Goal: Information Seeking & Learning: Learn about a topic

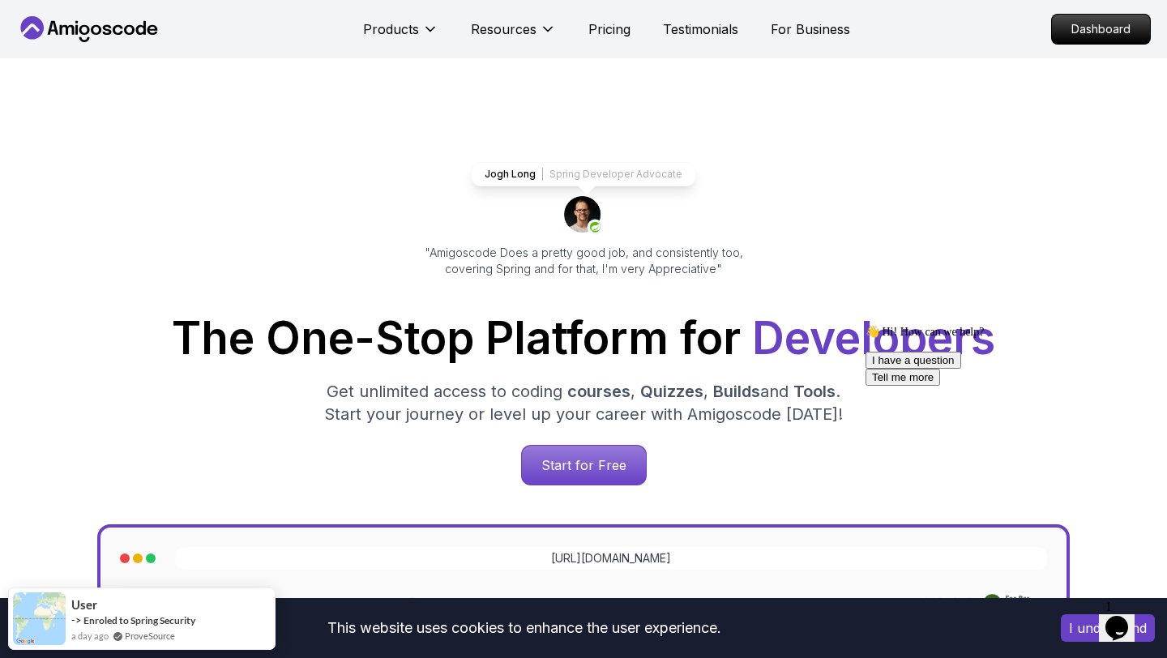
click at [109, 32] on icon at bounding box center [107, 30] width 9 height 10
click at [1066, 38] on p "Dashboard" at bounding box center [1100, 29] width 93 height 28
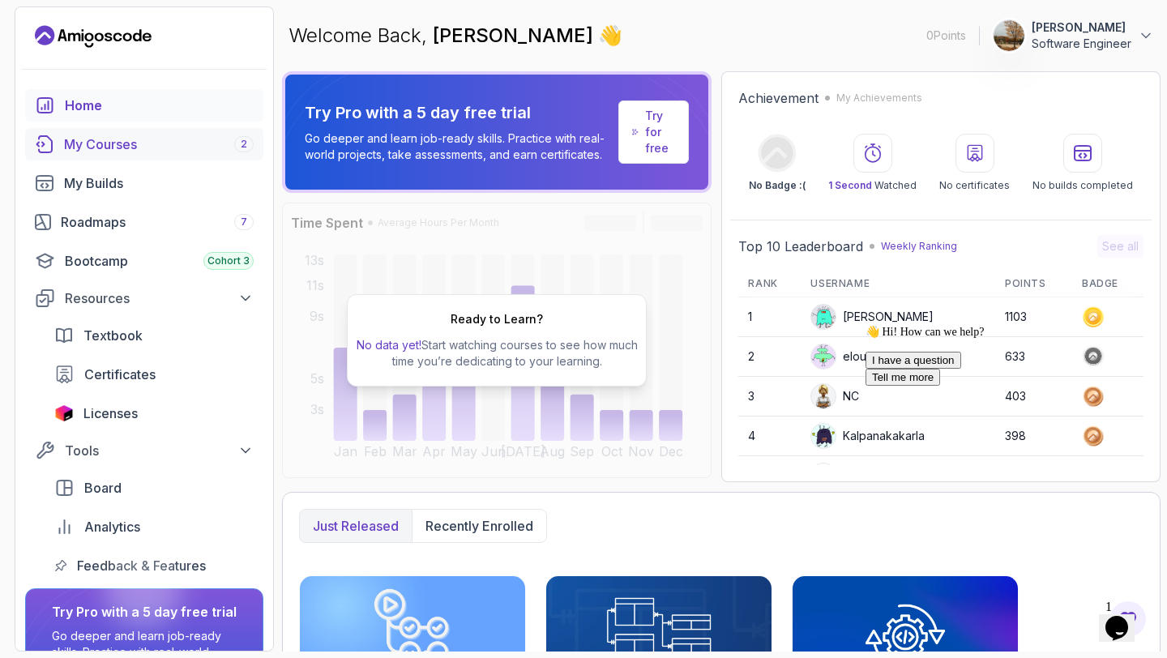
click at [130, 147] on div "My Courses 2" at bounding box center [159, 143] width 190 height 19
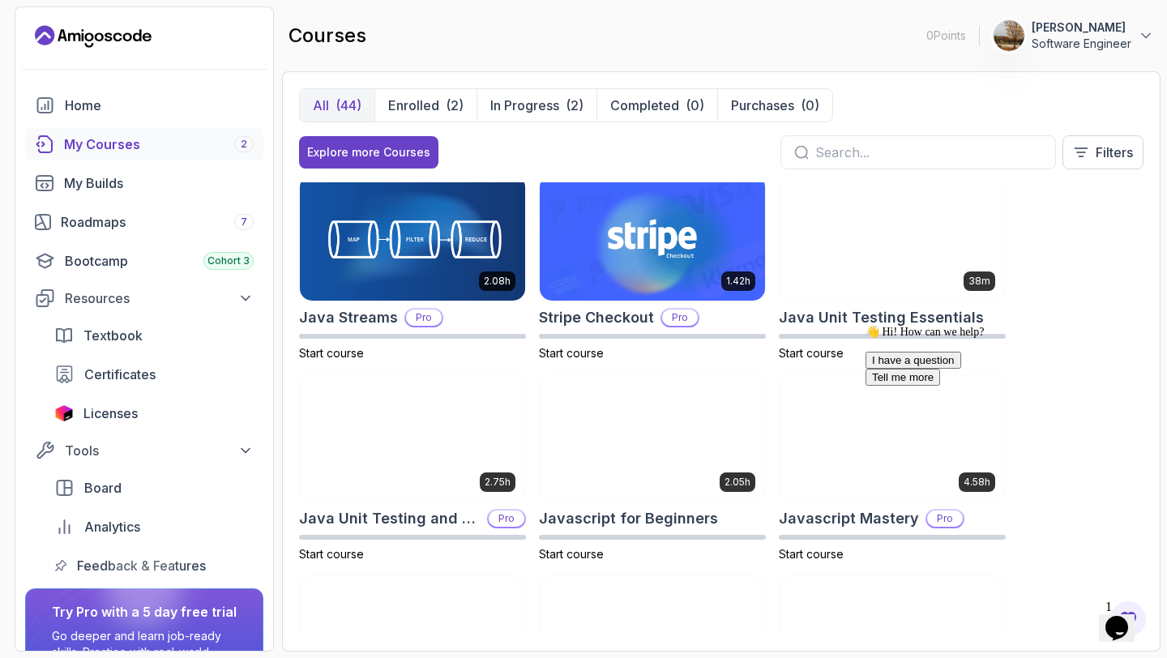
scroll to position [1474, 0]
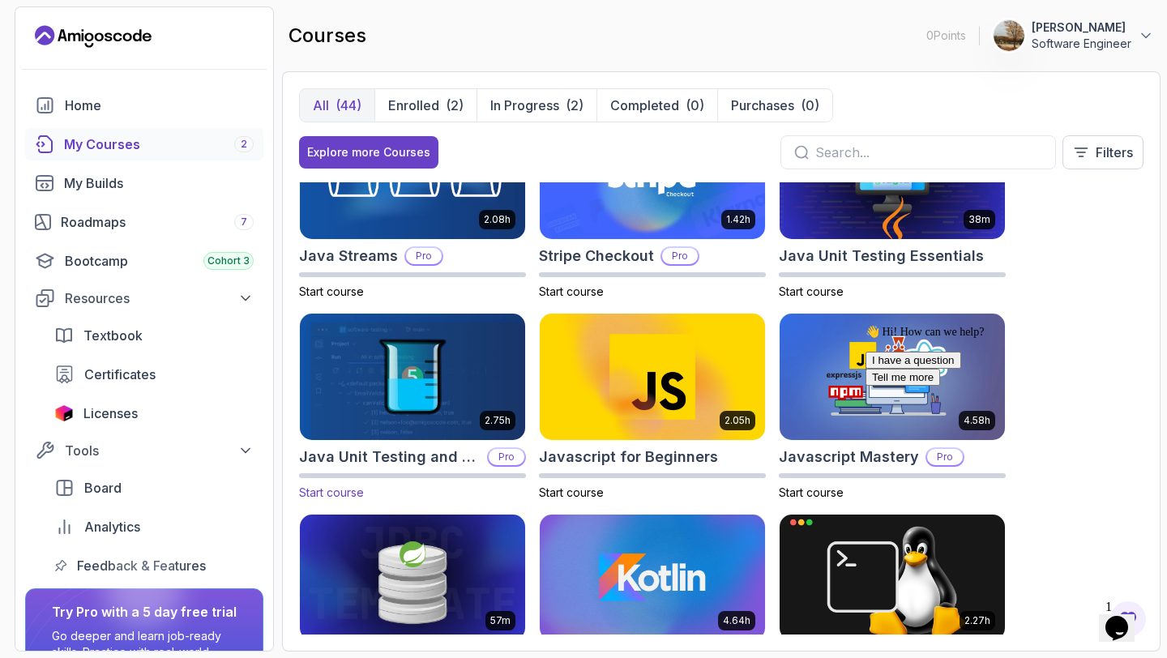
click at [506, 350] on img at bounding box center [412, 376] width 237 height 132
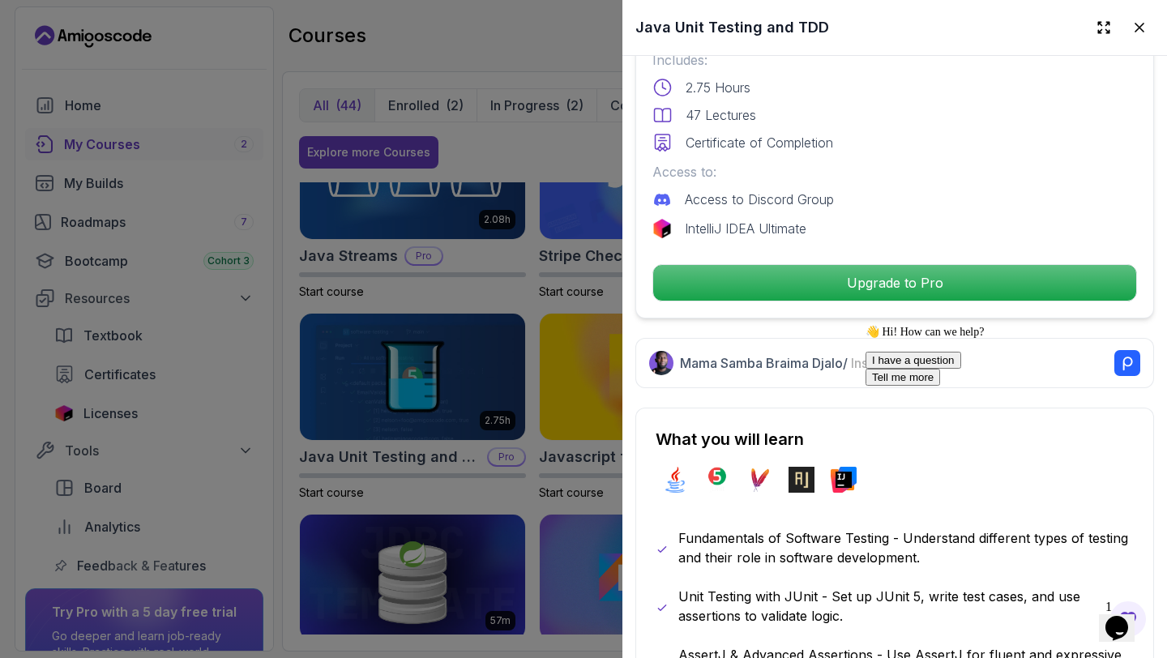
scroll to position [249, 0]
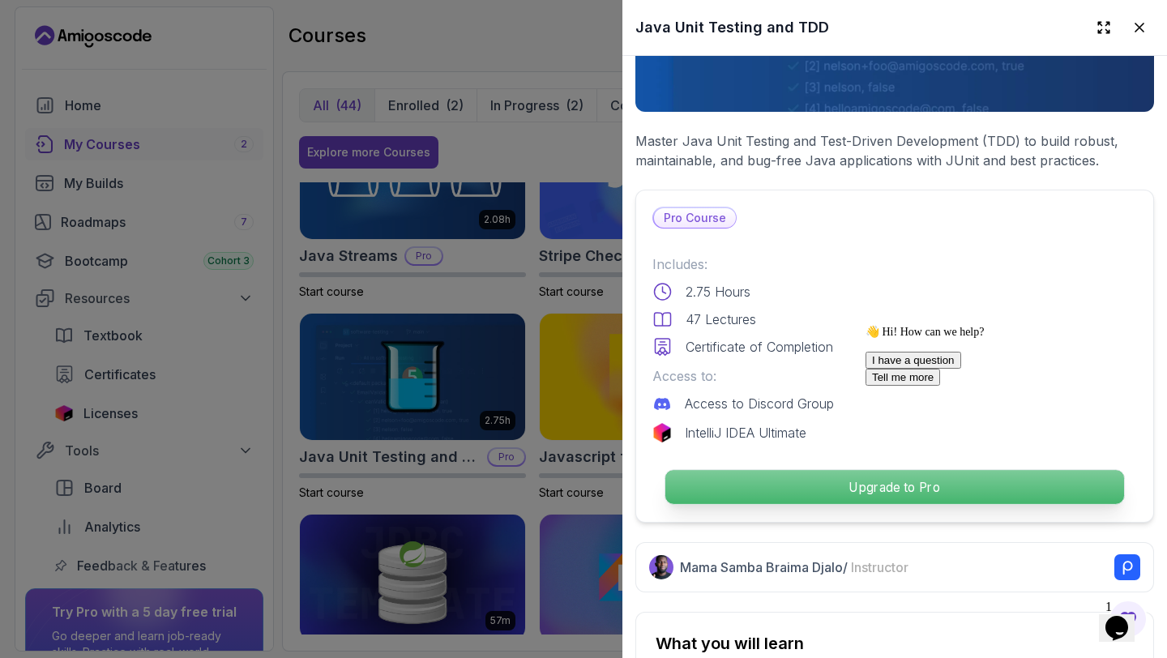
click at [752, 482] on p "Upgrade to Pro" at bounding box center [894, 487] width 459 height 34
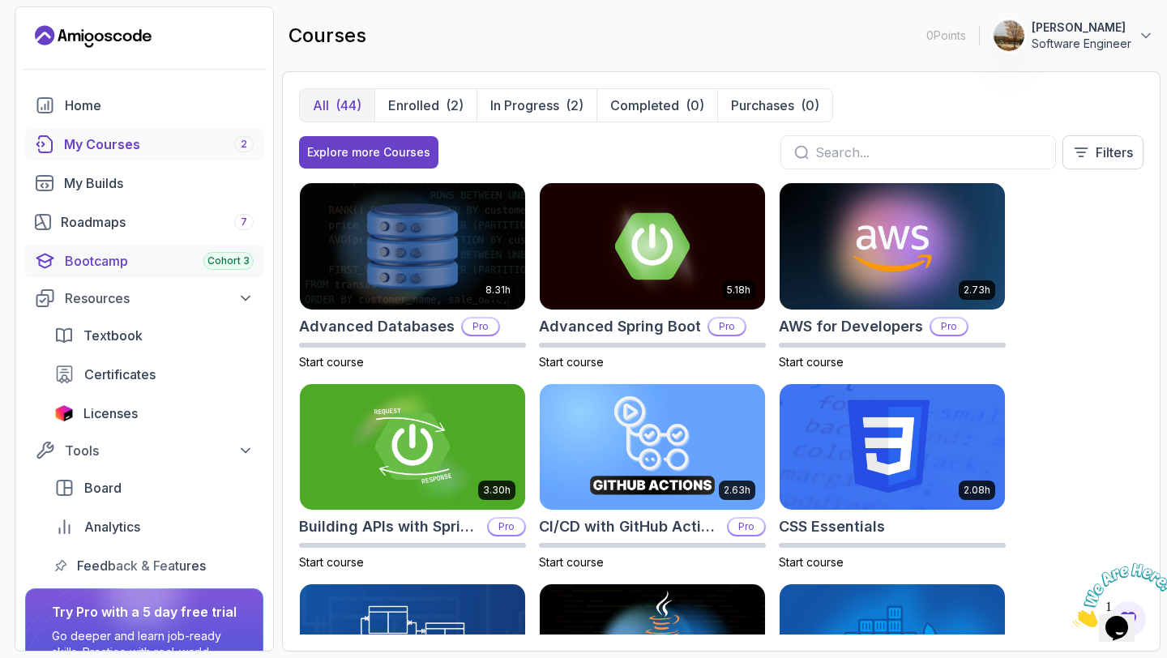
click at [189, 258] on div "Bootcamp Cohort 3" at bounding box center [159, 260] width 189 height 19
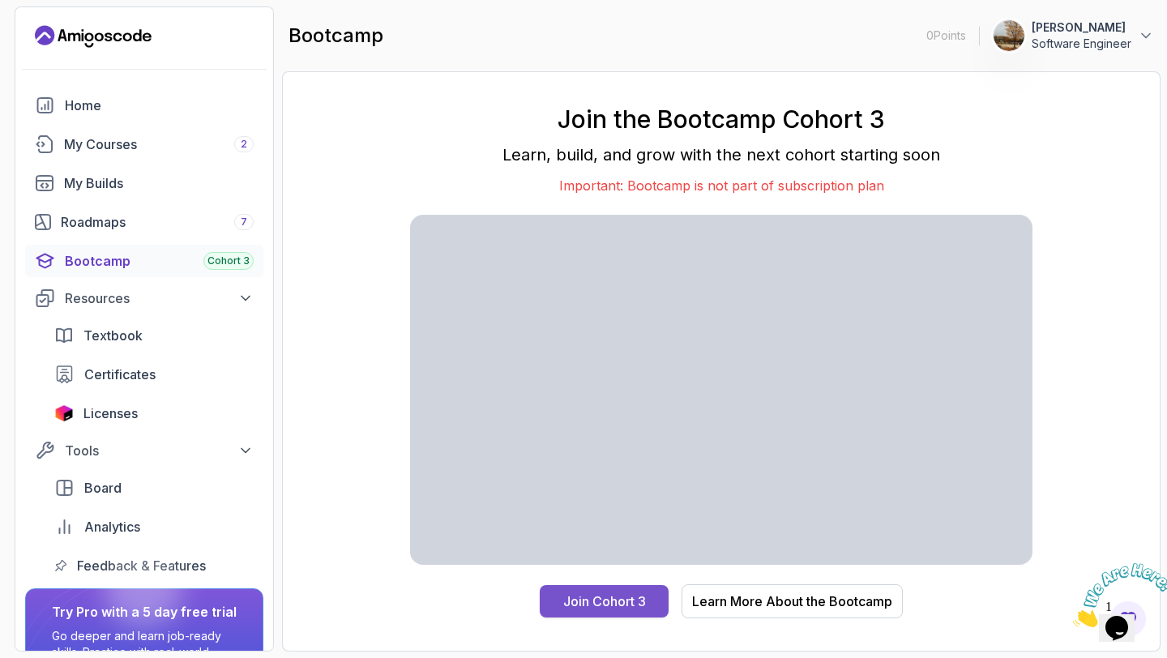
click at [566, 590] on button "Join Cohort 3" at bounding box center [604, 601] width 129 height 32
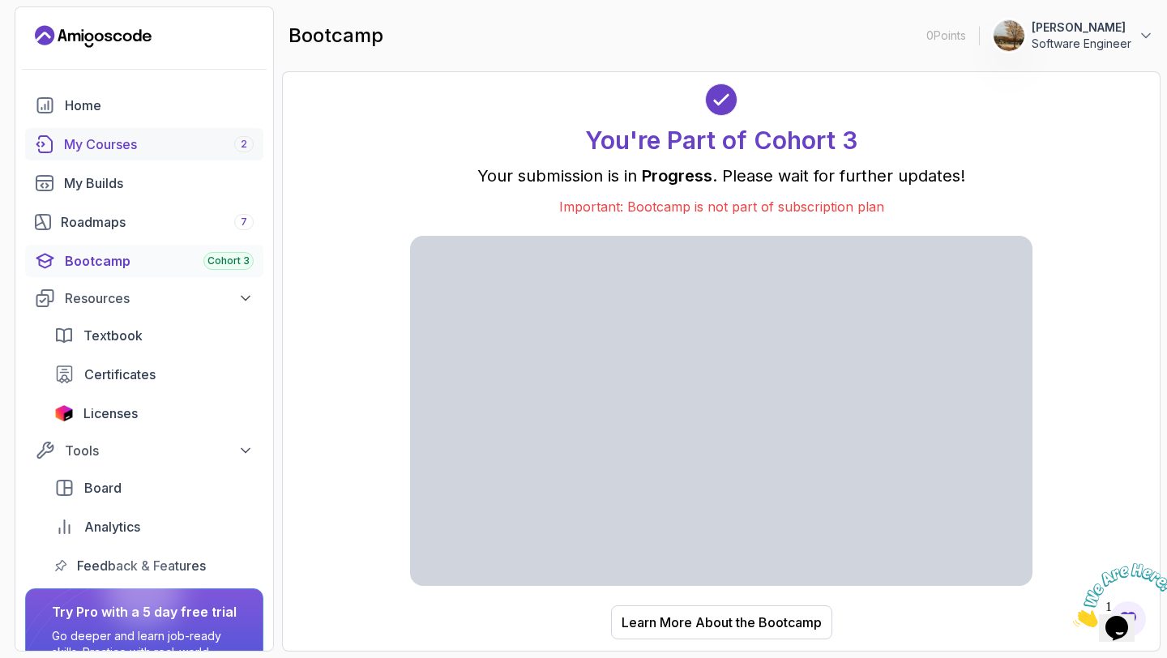
click at [203, 139] on div "My Courses 2" at bounding box center [159, 143] width 190 height 19
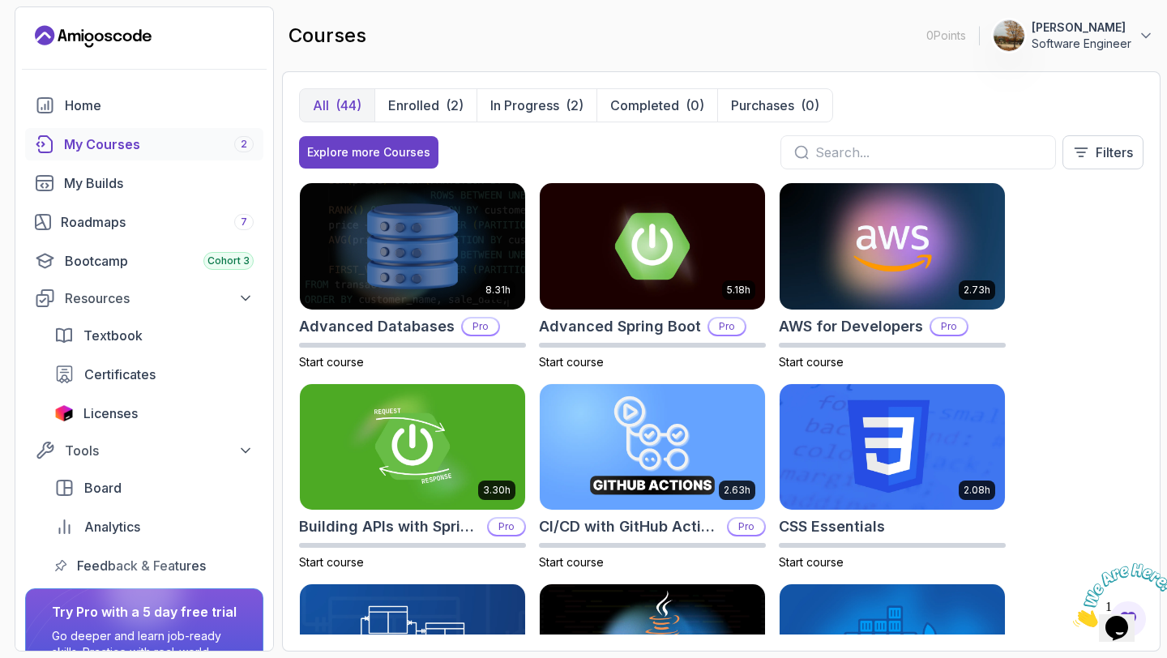
click at [206, 135] on div "My Courses 2" at bounding box center [159, 143] width 190 height 19
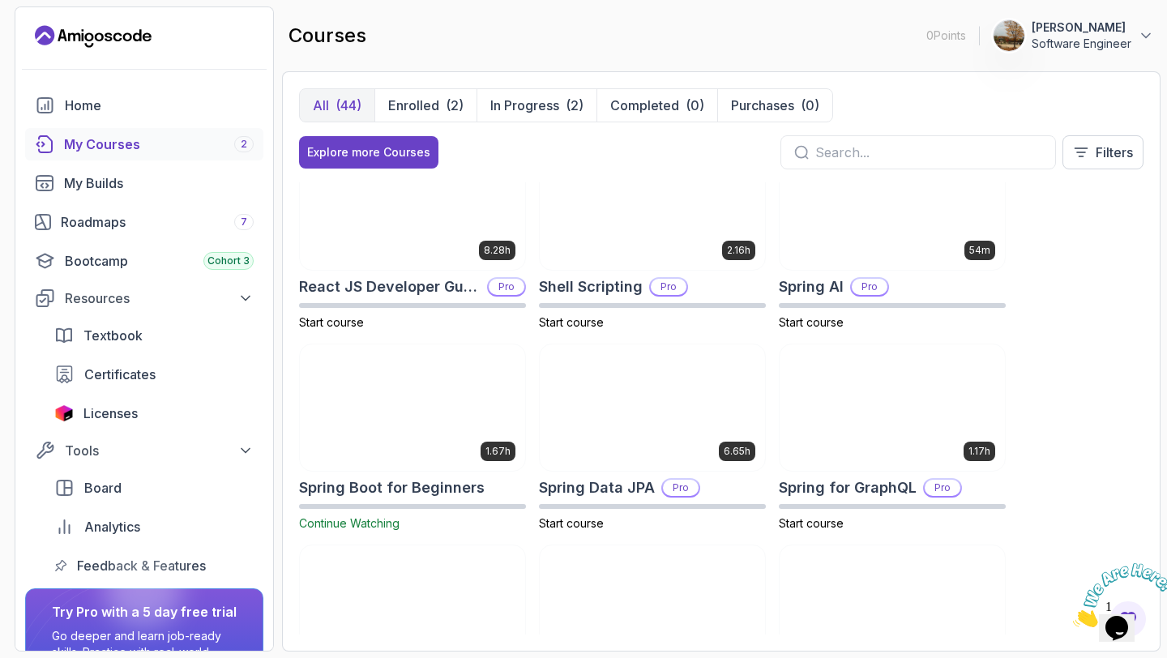
scroll to position [2439, 0]
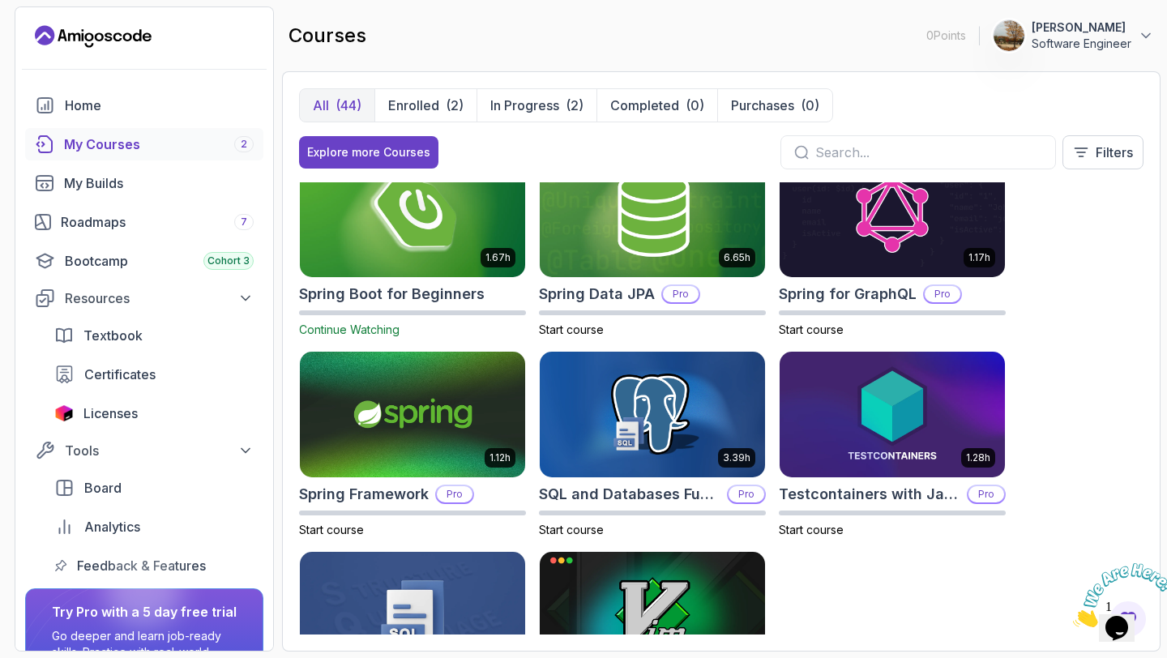
click at [479, 237] on img at bounding box center [412, 213] width 237 height 132
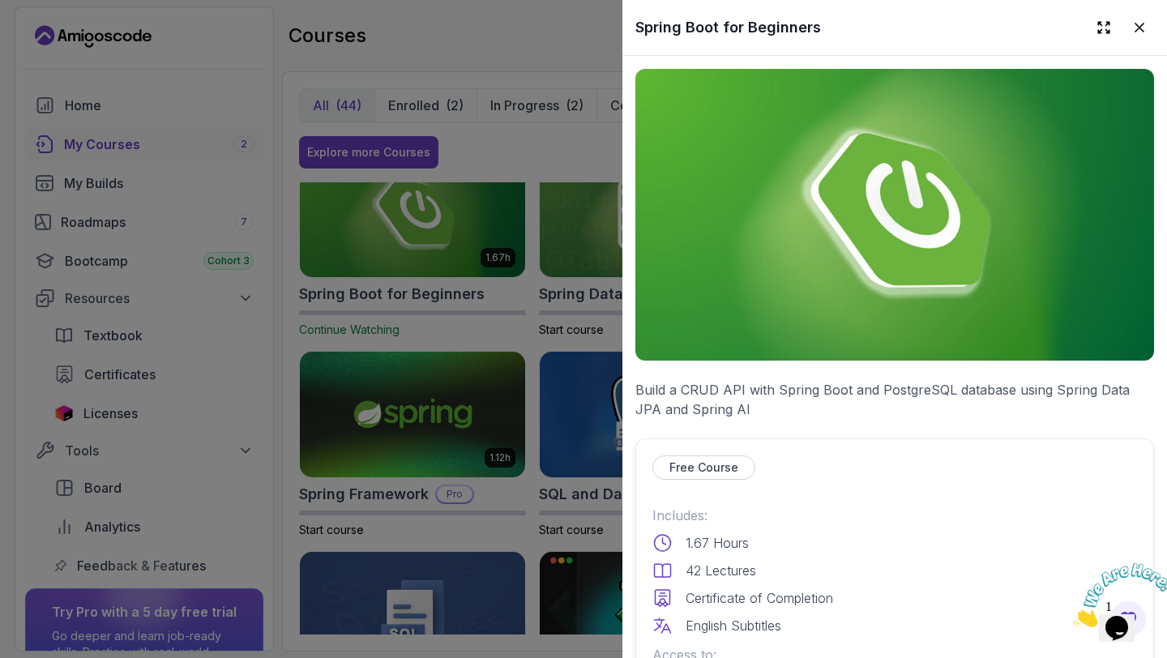
click at [476, 179] on div at bounding box center [583, 329] width 1167 height 658
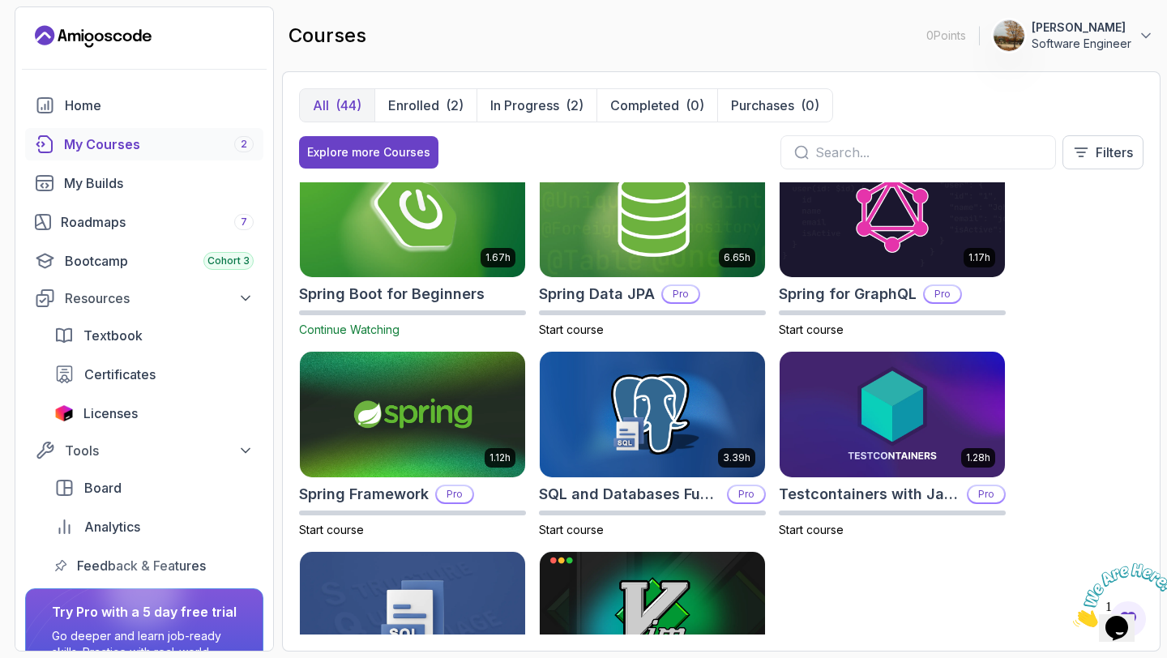
click at [352, 322] on span "Continue Watching" at bounding box center [349, 329] width 100 height 14
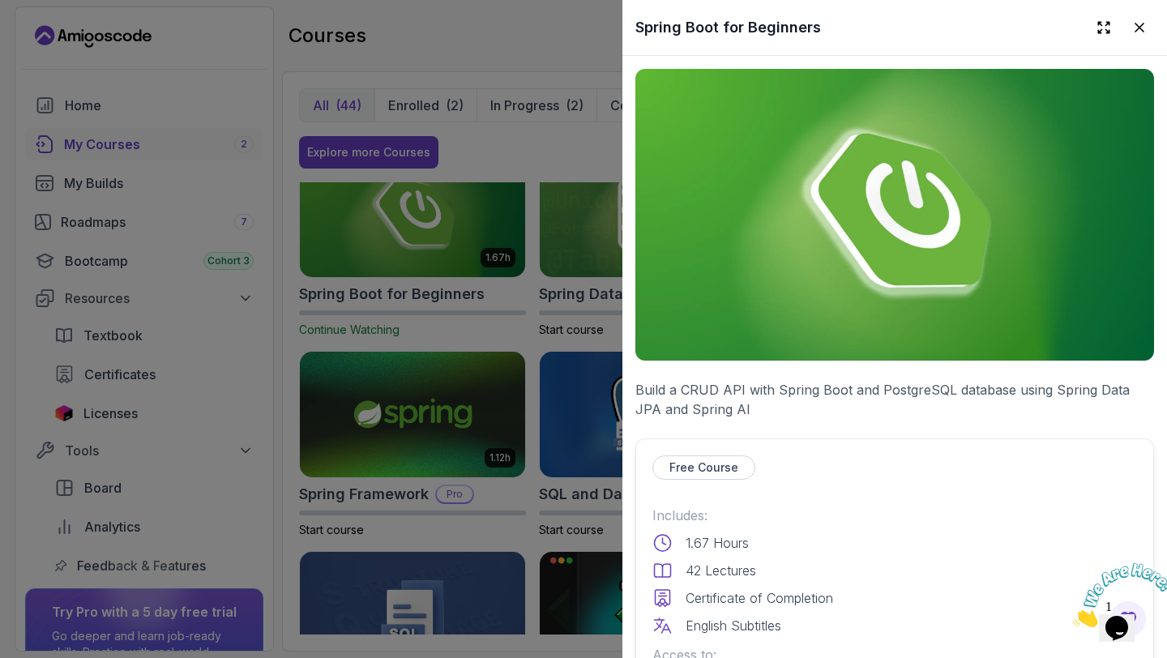
click at [689, 468] on p "Free Course" at bounding box center [703, 467] width 69 height 16
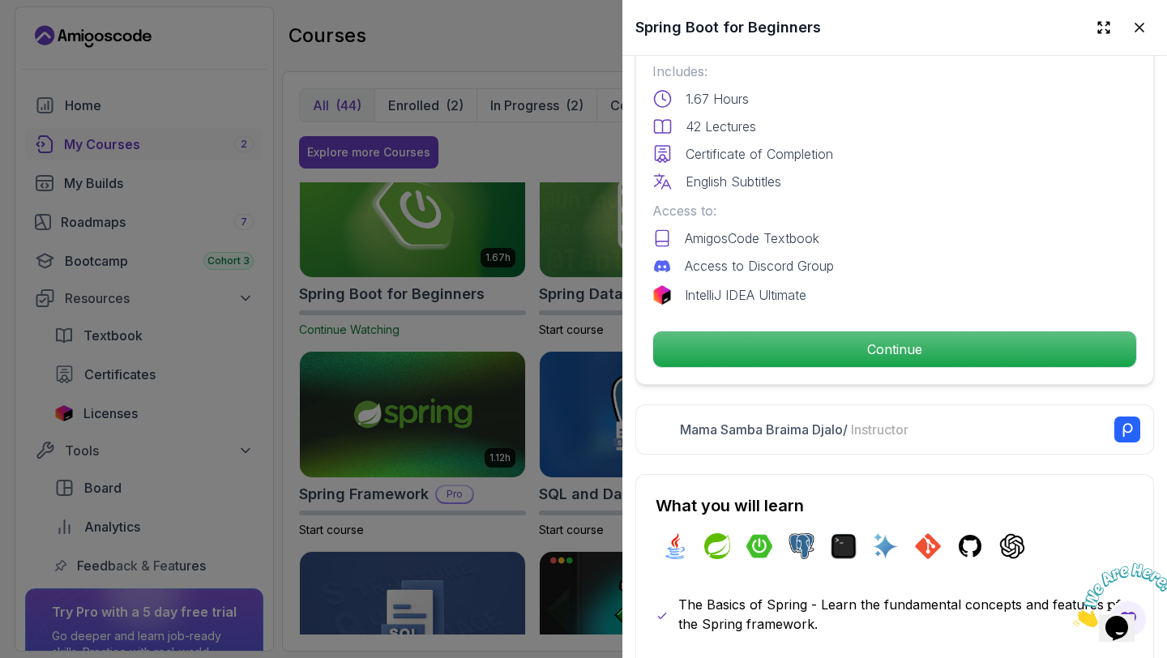
scroll to position [493, 0]
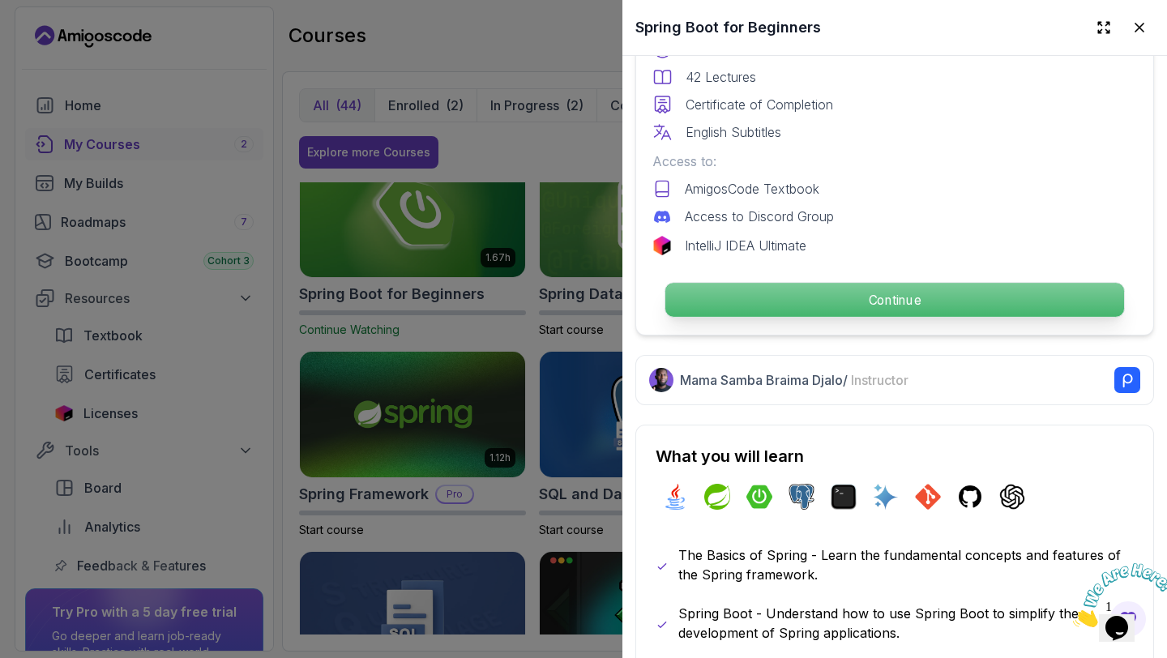
click at [840, 297] on p "Continue" at bounding box center [894, 300] width 459 height 34
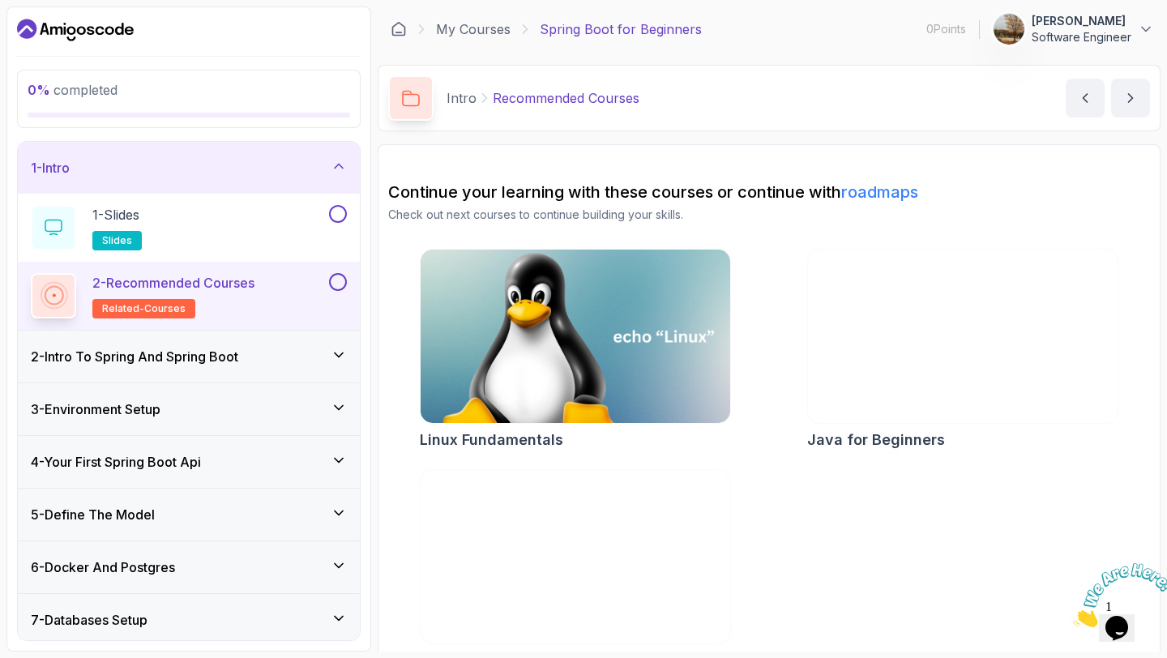
scroll to position [36, 0]
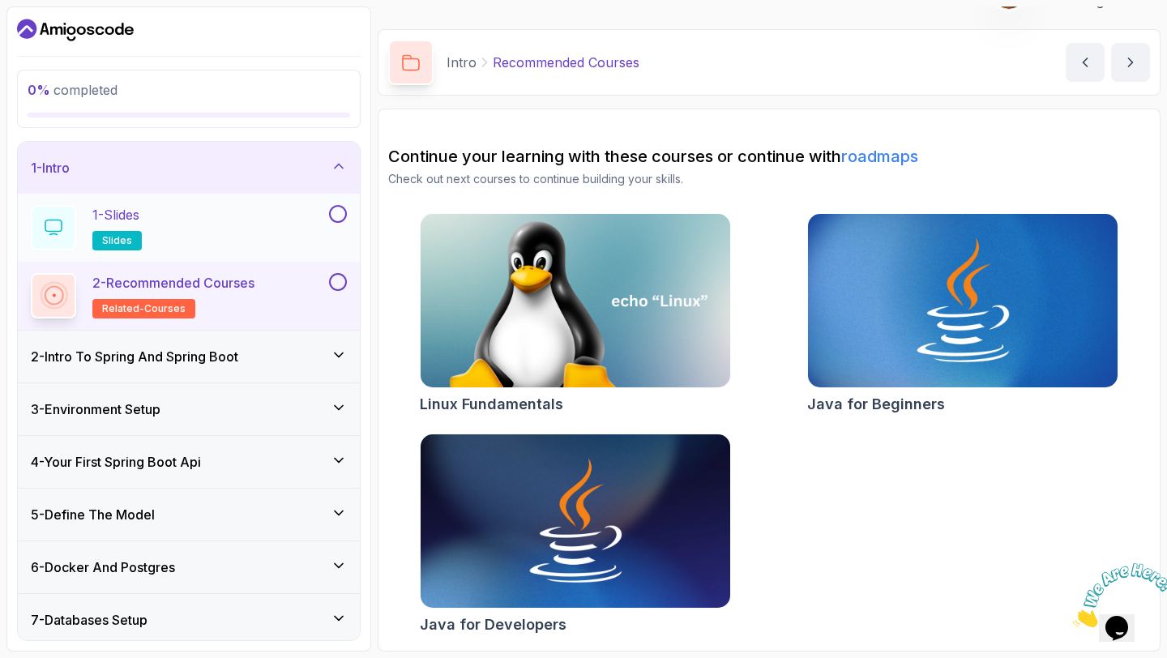
click at [246, 247] on div "1 - Slides slides" at bounding box center [178, 227] width 295 height 45
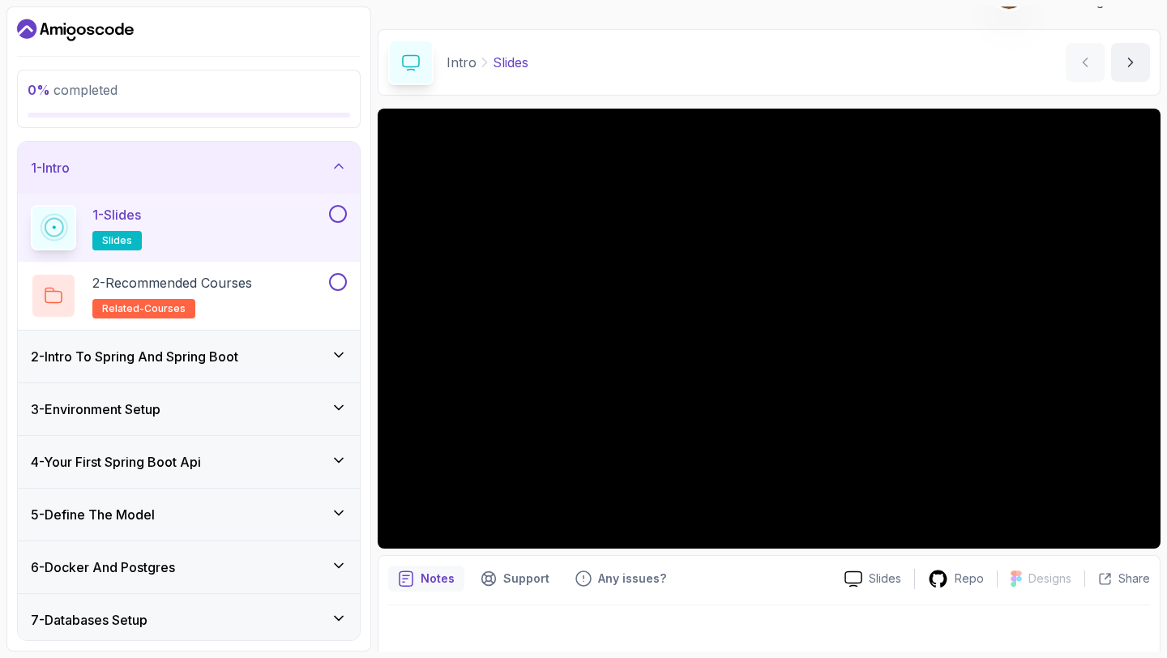
click at [334, 216] on button at bounding box center [338, 214] width 18 height 18
click at [276, 292] on div "2 - Recommended Courses related-courses" at bounding box center [178, 295] width 295 height 45
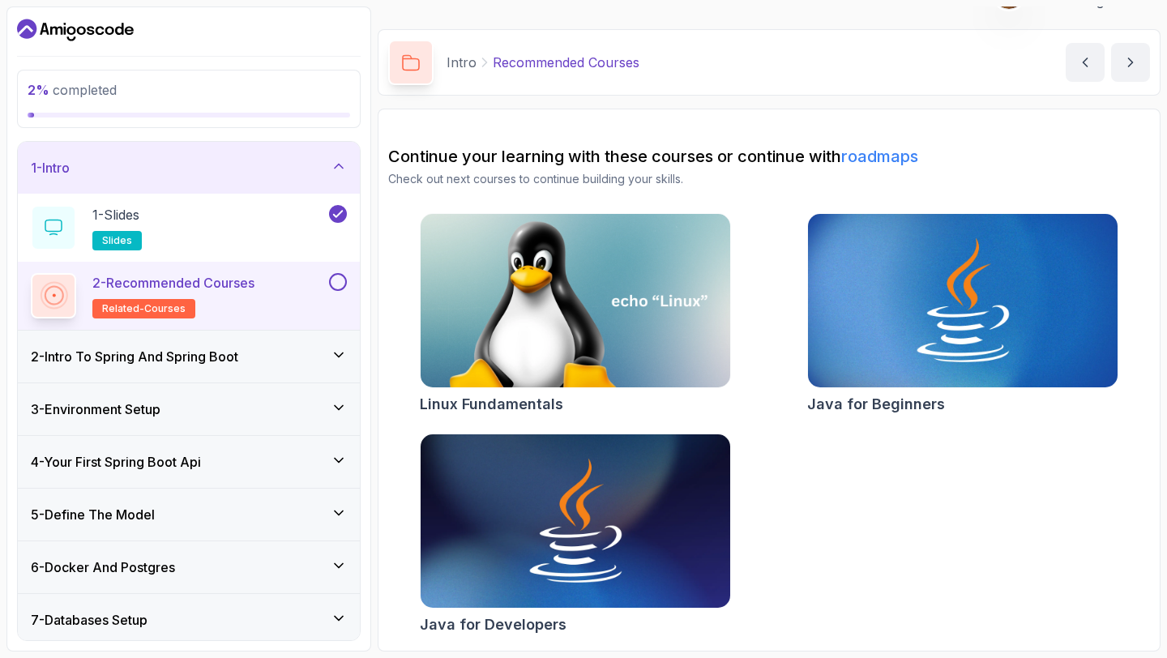
click at [341, 285] on button at bounding box center [338, 282] width 18 height 18
click at [275, 348] on div "2 - Intro To Spring And Spring Boot" at bounding box center [189, 356] width 316 height 19
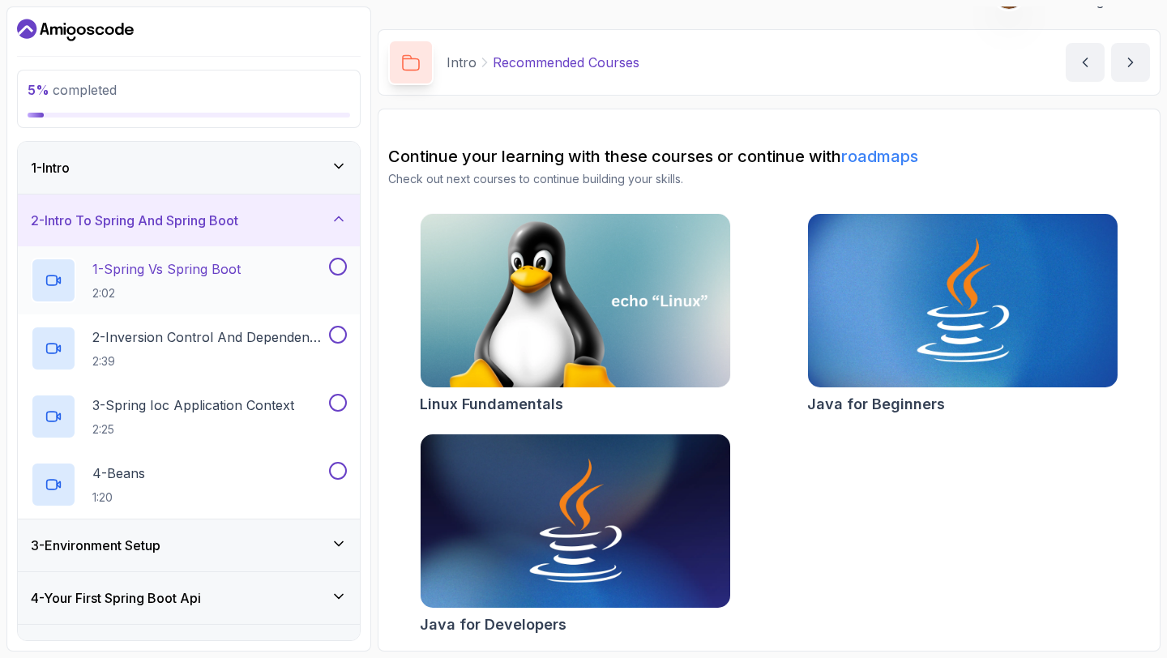
click at [258, 295] on div "1 - Spring Vs Spring Boot 2:02" at bounding box center [178, 280] width 295 height 45
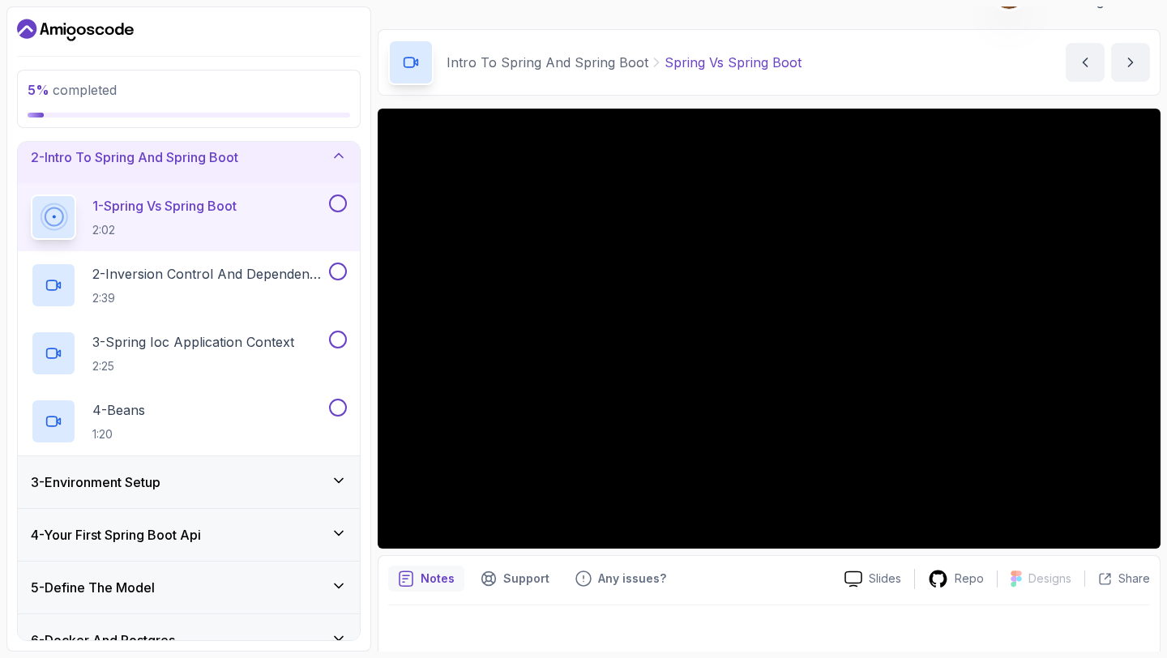
scroll to position [65, 0]
click at [272, 225] on div "1 - Spring Vs Spring Boot 2:02" at bounding box center [178, 215] width 295 height 45
click at [218, 211] on p "1 - Spring Vs Spring Boot" at bounding box center [164, 203] width 144 height 19
click at [735, 273] on div at bounding box center [769, 329] width 783 height 440
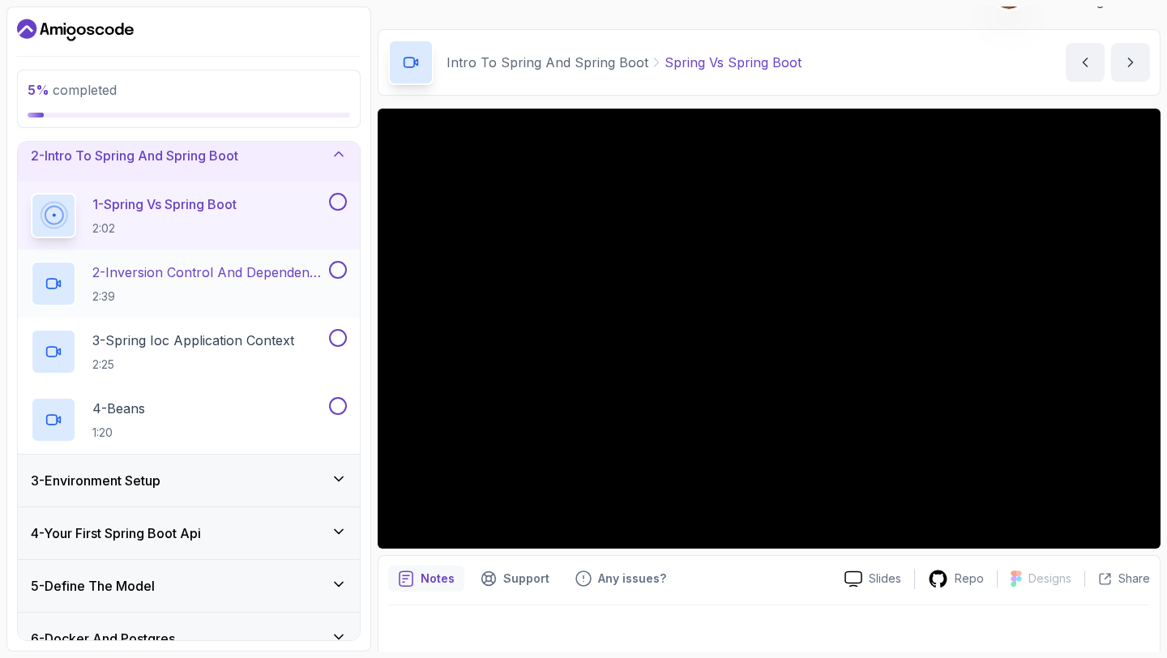
click at [275, 286] on h2 "2 - Inversion Control And Dependency Injection 2:39" at bounding box center [208, 284] width 233 height 42
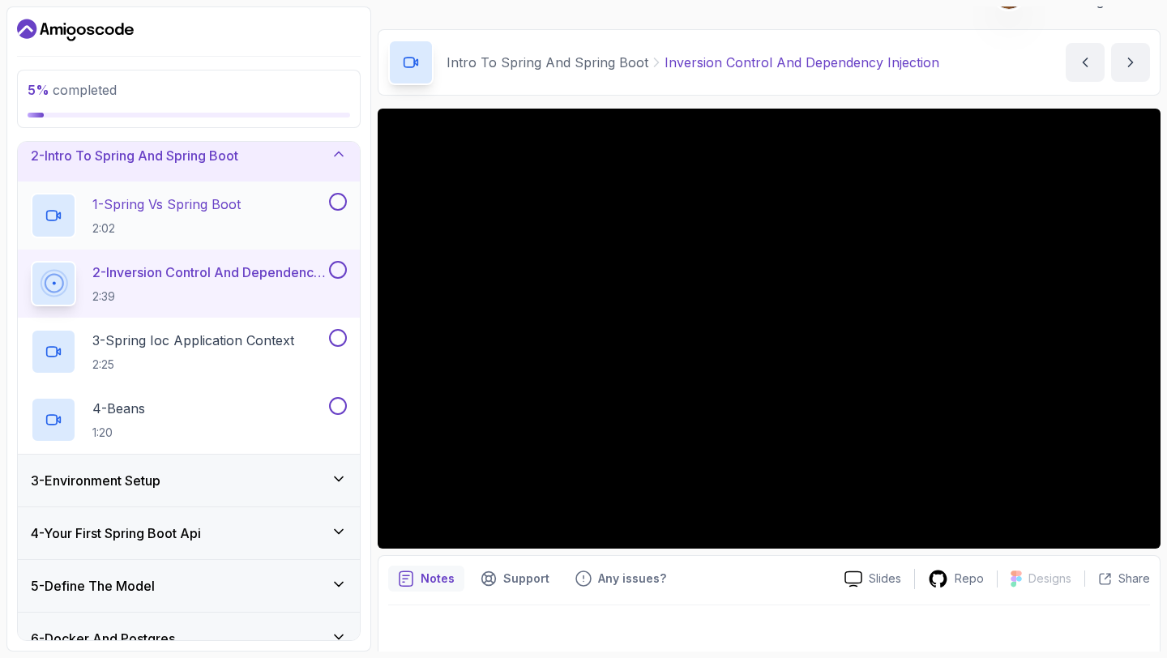
click at [246, 211] on div "1 - Spring Vs Spring Boot 2:02" at bounding box center [178, 215] width 295 height 45
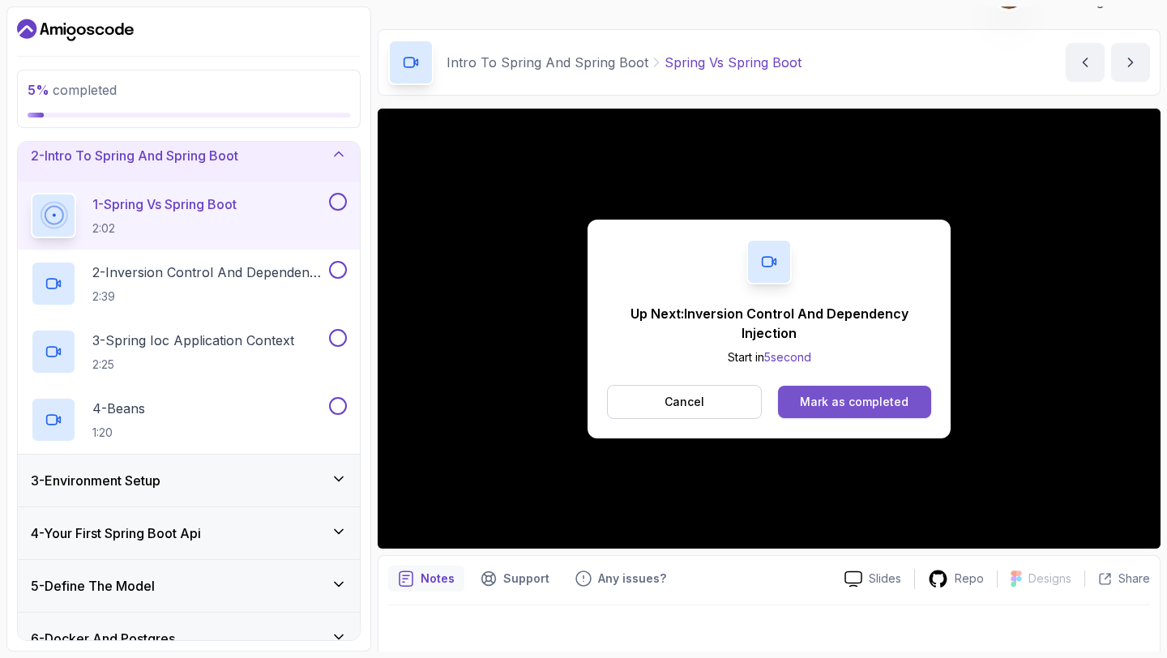
click at [823, 398] on div "Mark as completed" at bounding box center [854, 402] width 109 height 16
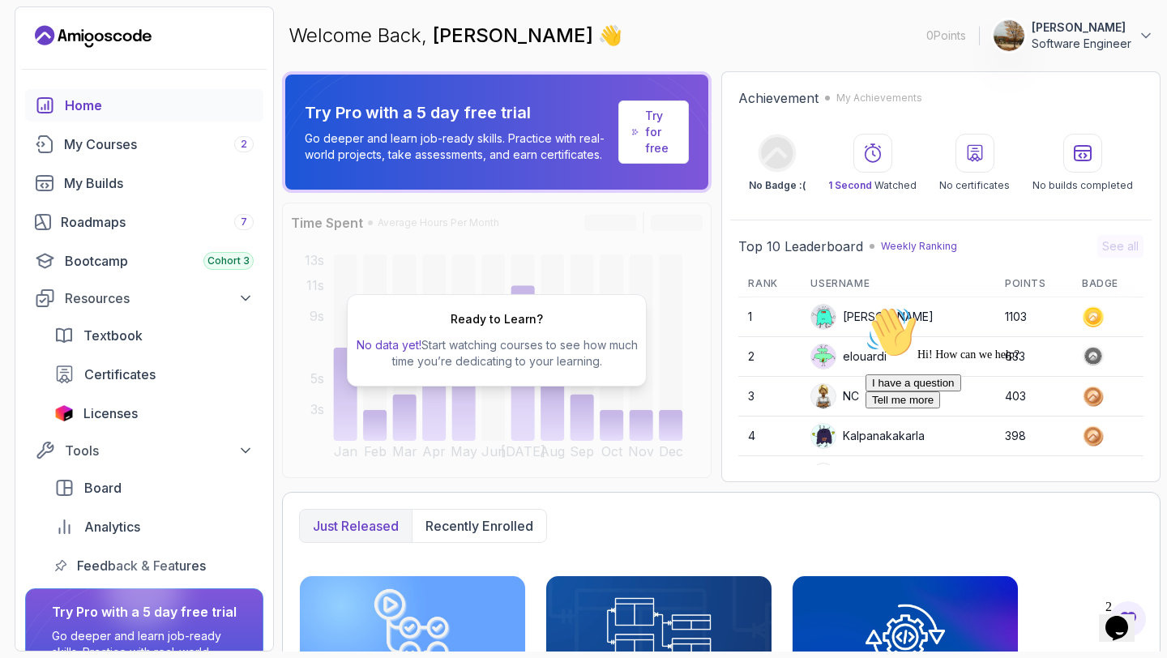
click at [1129, 615] on icon "Opens Chat This icon Opens the chat window." at bounding box center [1117, 628] width 26 height 26
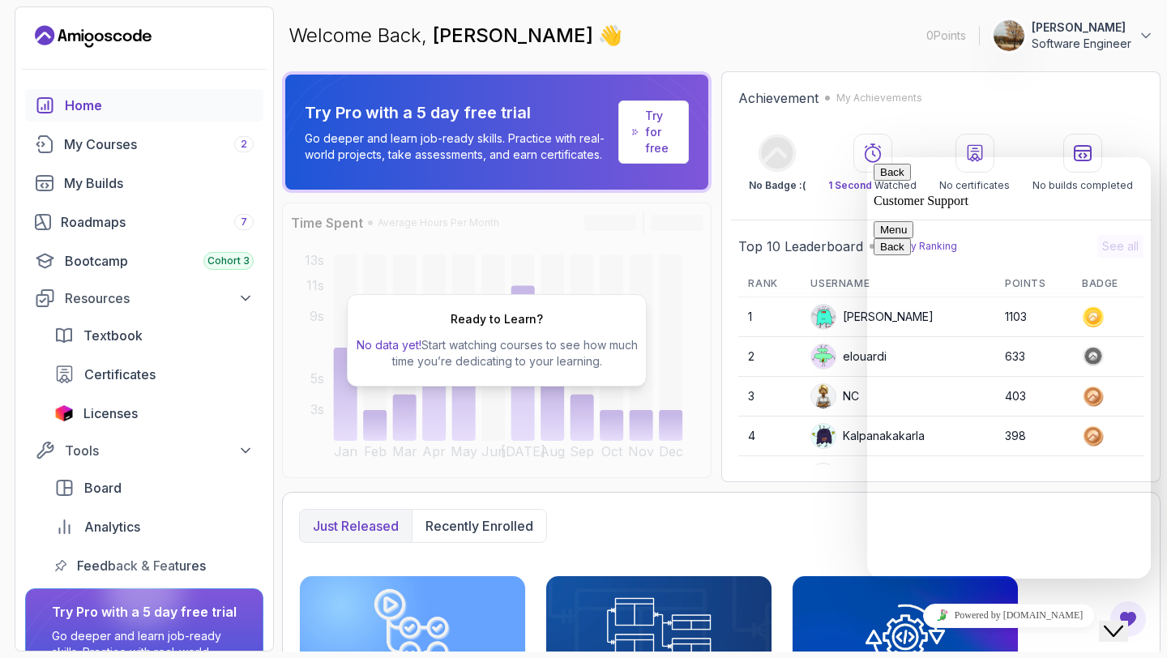
click at [826, 18] on div "Welcome Back, yvonne ting 👋 0 Points yvonne ting Software Engineer" at bounding box center [721, 35] width 878 height 58
click at [155, 379] on span "Certificates" at bounding box center [119, 374] width 71 height 19
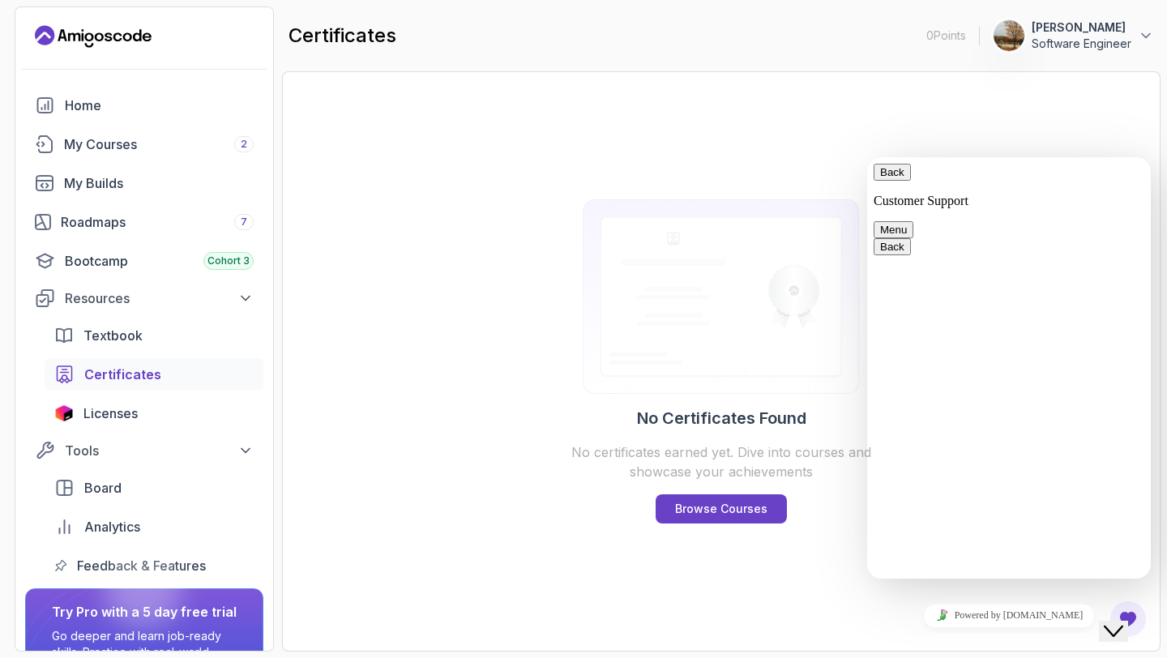
click at [895, 175] on button "Back" at bounding box center [891, 172] width 37 height 17
click at [216, 265] on span "Cohort 3" at bounding box center [228, 260] width 42 height 13
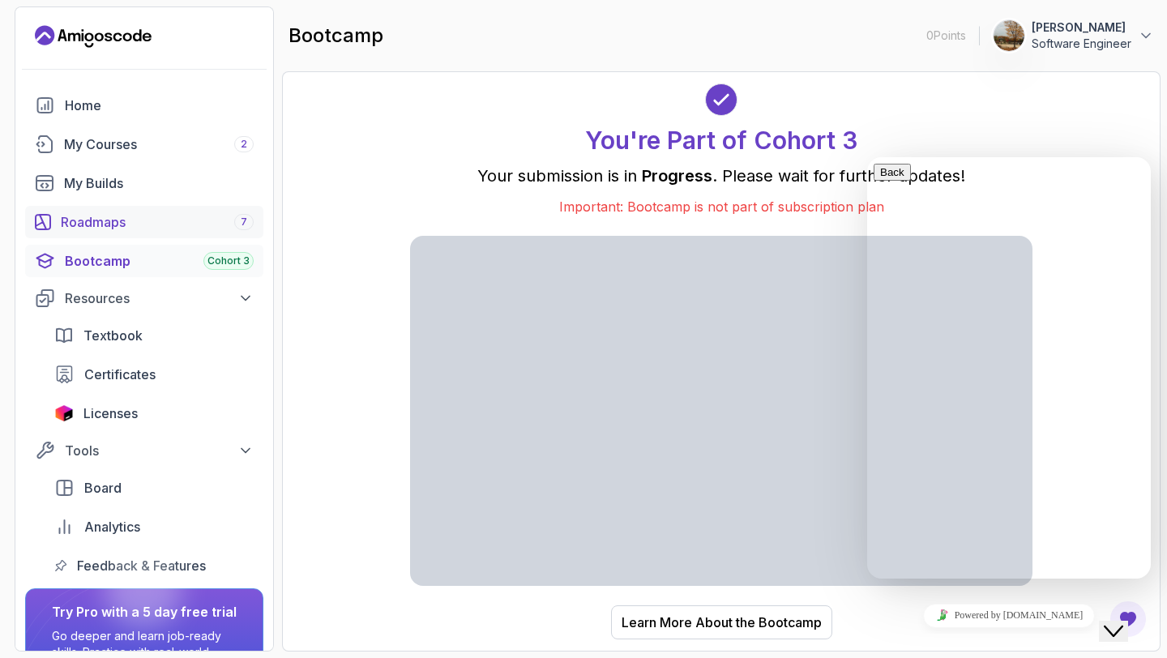
click at [217, 229] on div "Roadmaps 7" at bounding box center [157, 221] width 193 height 19
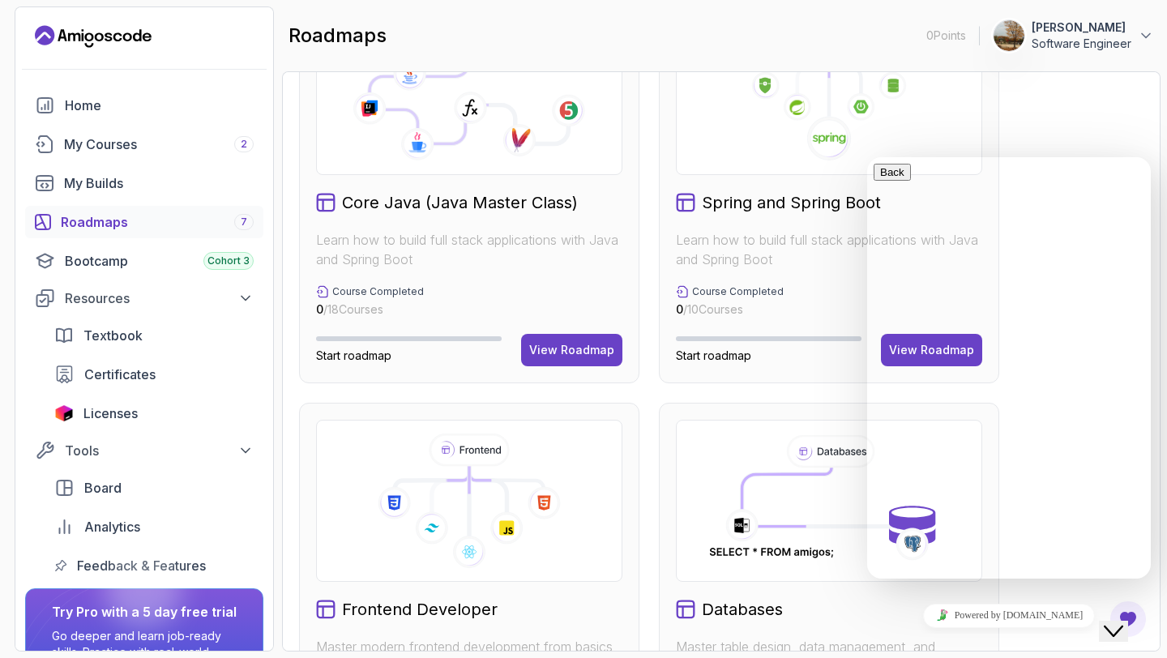
scroll to position [543, 0]
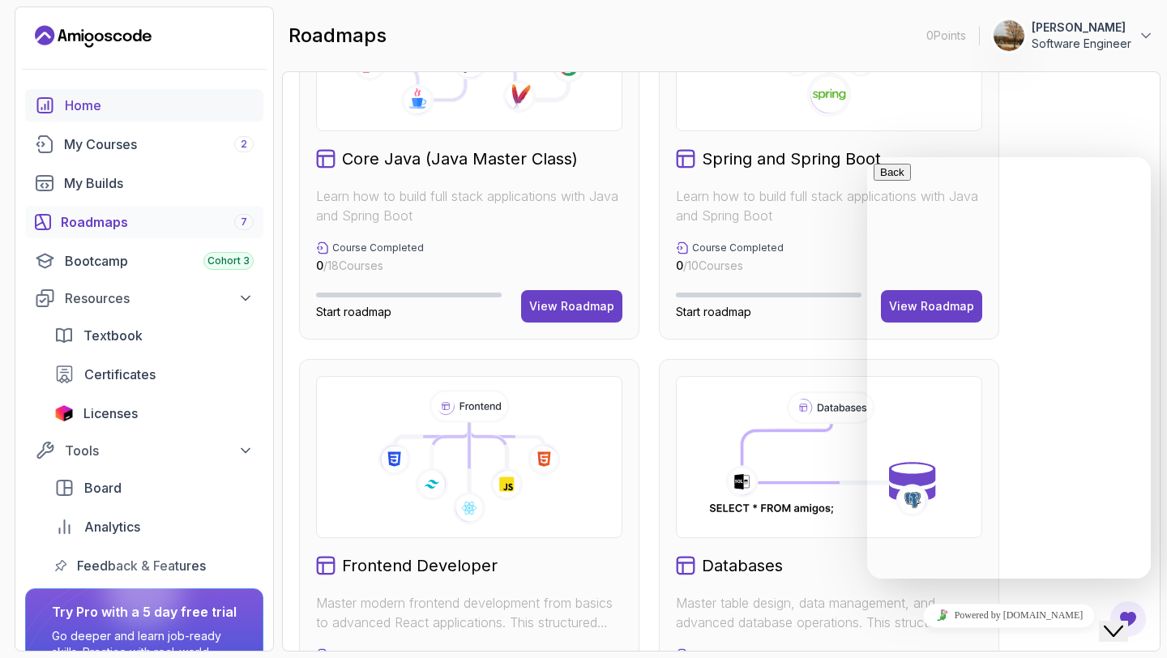
click at [166, 113] on div "Home" at bounding box center [159, 105] width 189 height 19
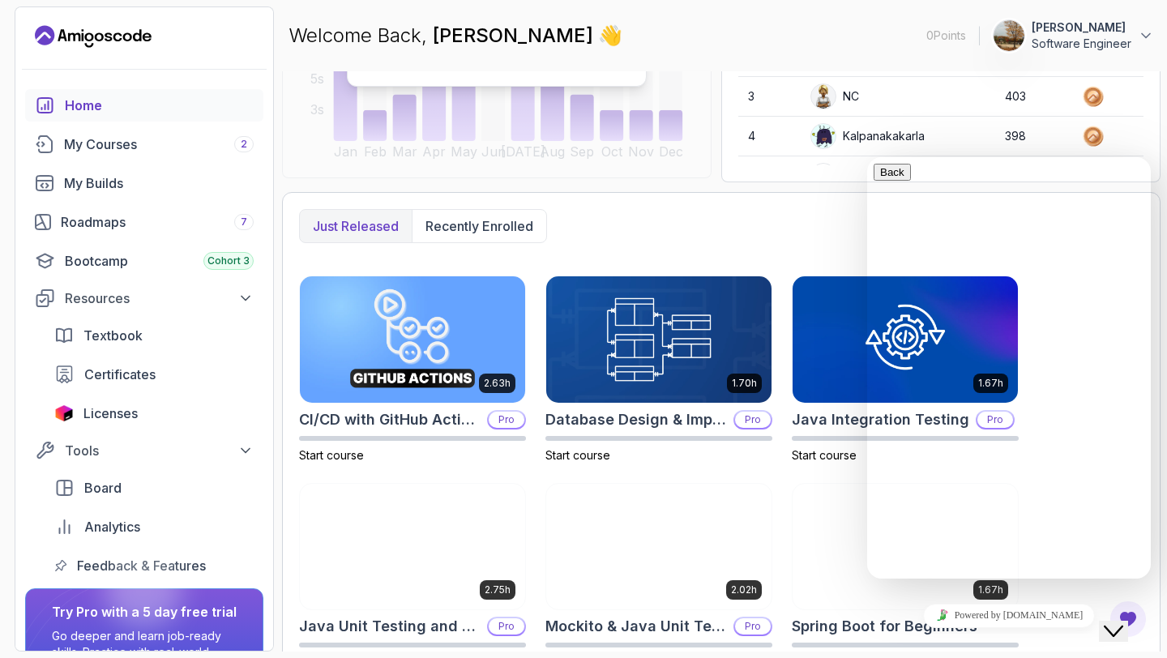
scroll to position [542, 0]
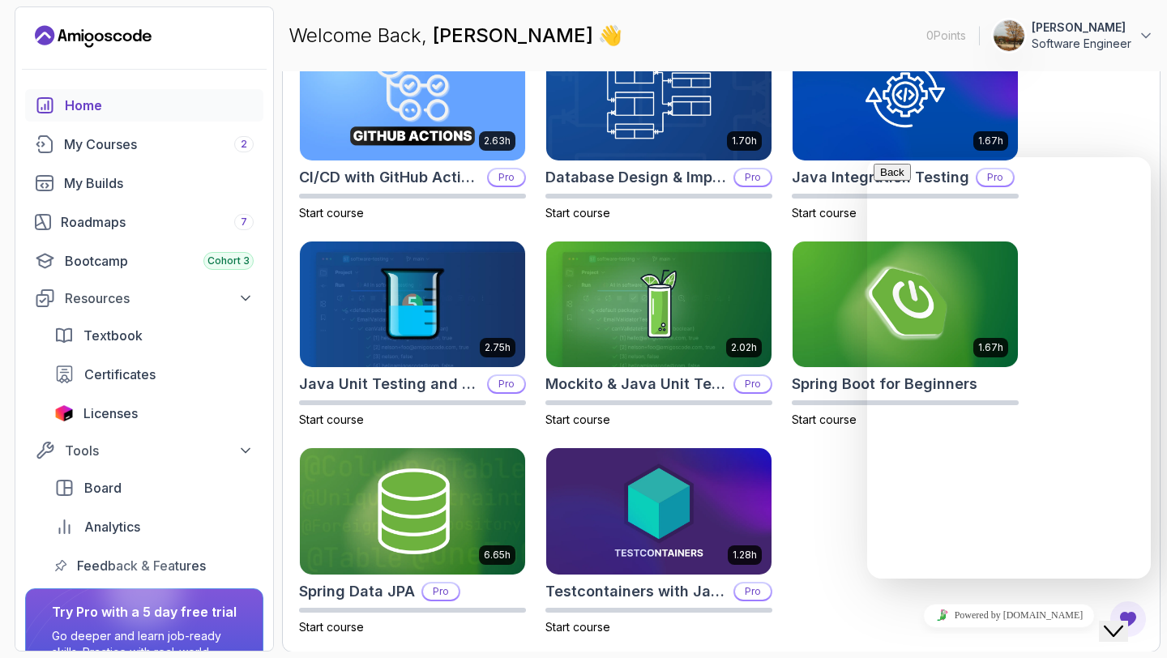
click at [856, 574] on div "2.63h CI/CD with GitHub Actions Pro Start course 1.70h Database Design & Implem…" at bounding box center [721, 334] width 844 height 602
click at [1127, 621] on button "Close Chat This icon closes the chat window." at bounding box center [1113, 631] width 29 height 21
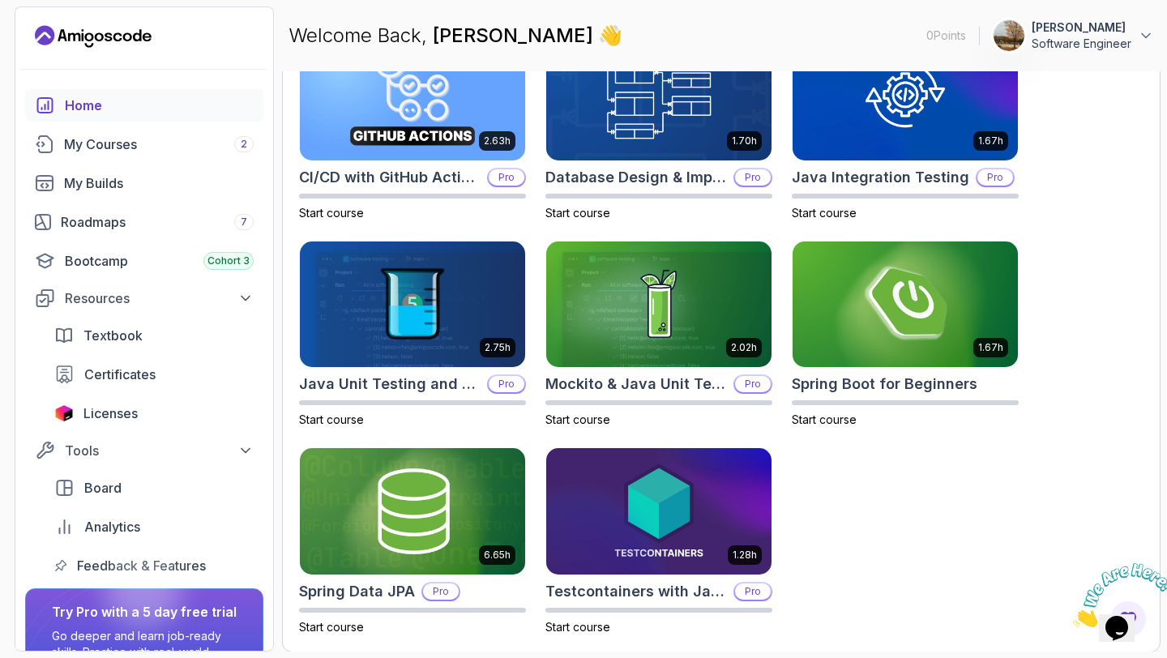
scroll to position [507, 0]
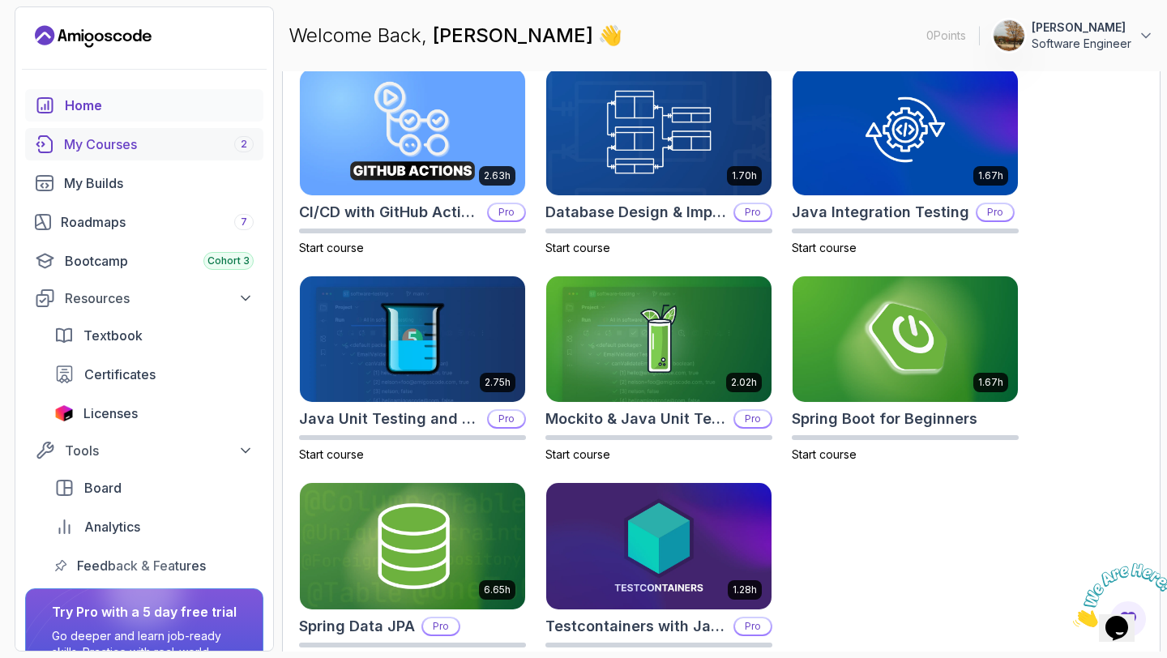
click at [190, 140] on div "My Courses 2" at bounding box center [159, 143] width 190 height 19
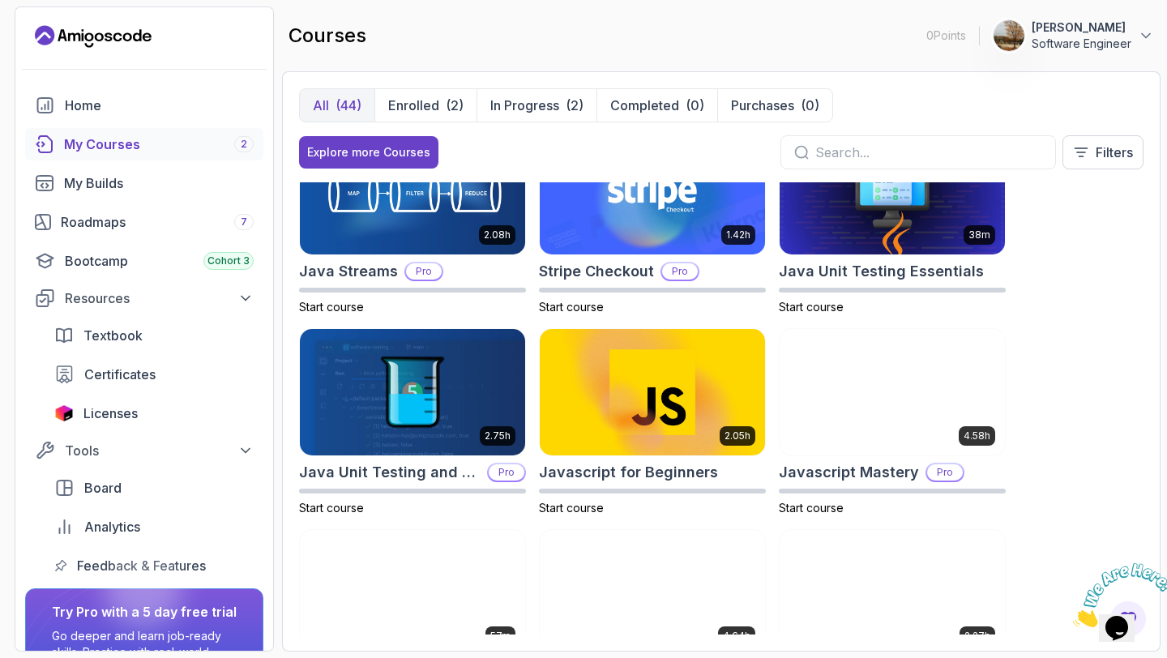
scroll to position [1482, 0]
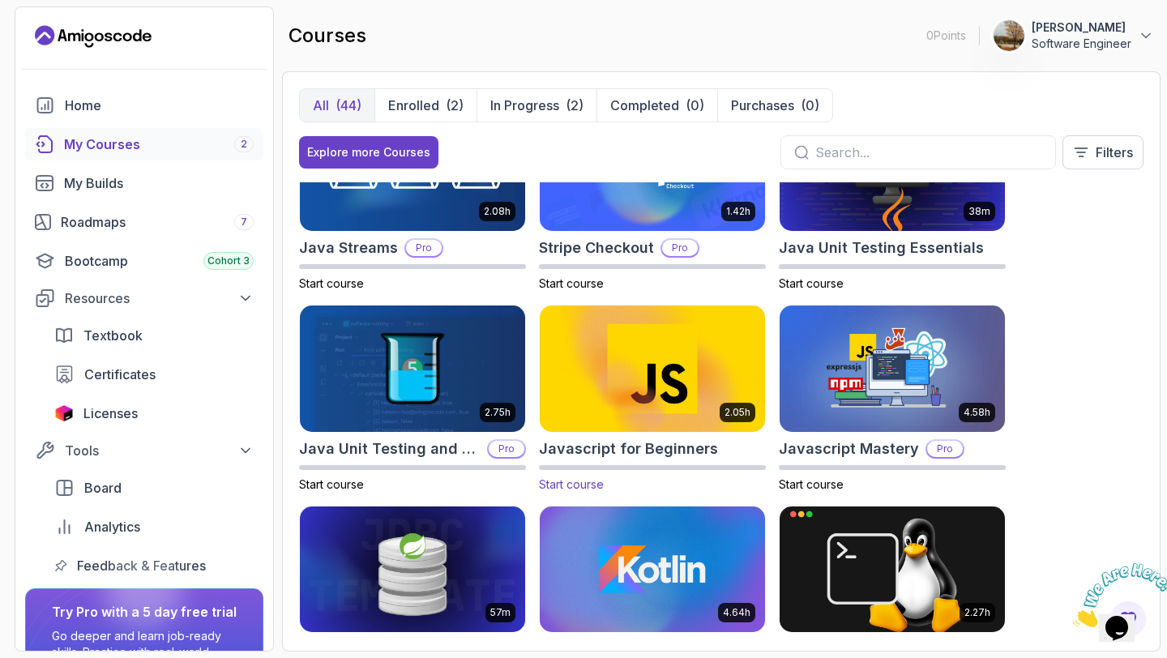
click at [566, 350] on img at bounding box center [652, 368] width 237 height 132
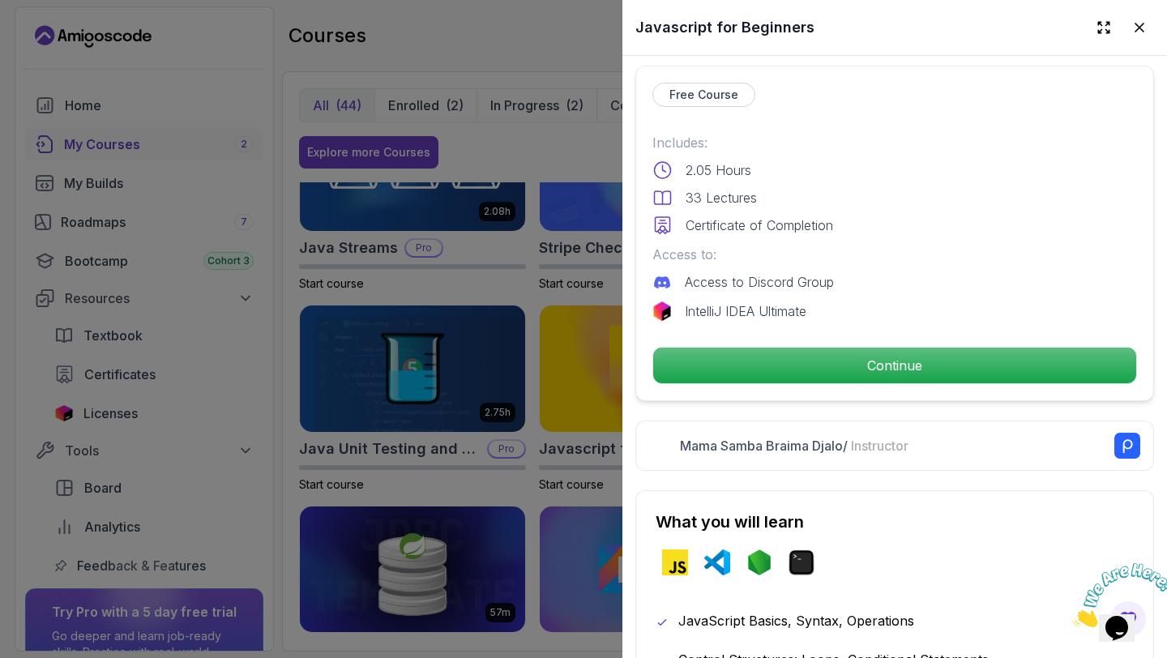
scroll to position [363, 0]
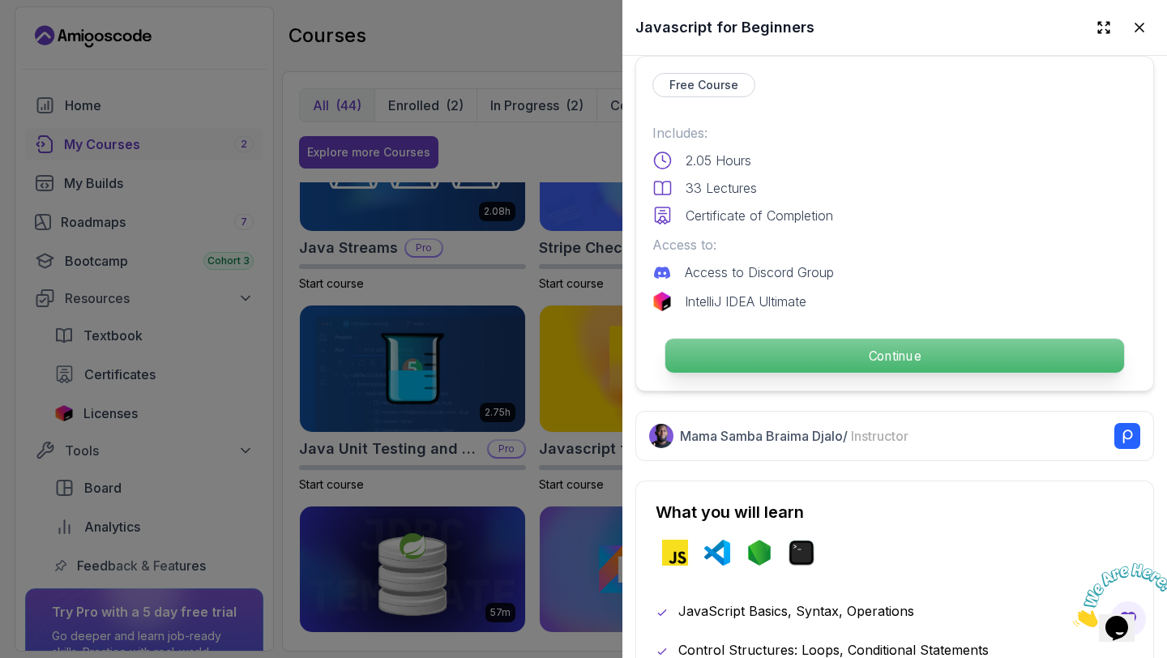
click at [797, 369] on p "Continue" at bounding box center [894, 356] width 459 height 34
click at [789, 353] on p "Continue" at bounding box center [894, 356] width 459 height 34
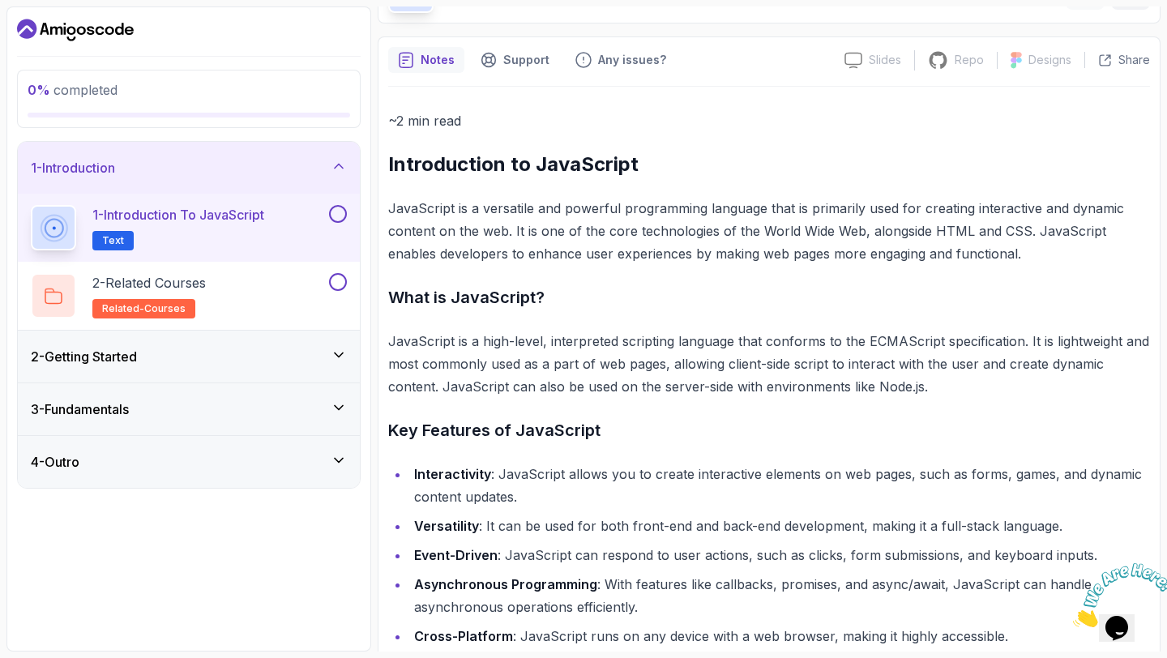
scroll to position [112, 0]
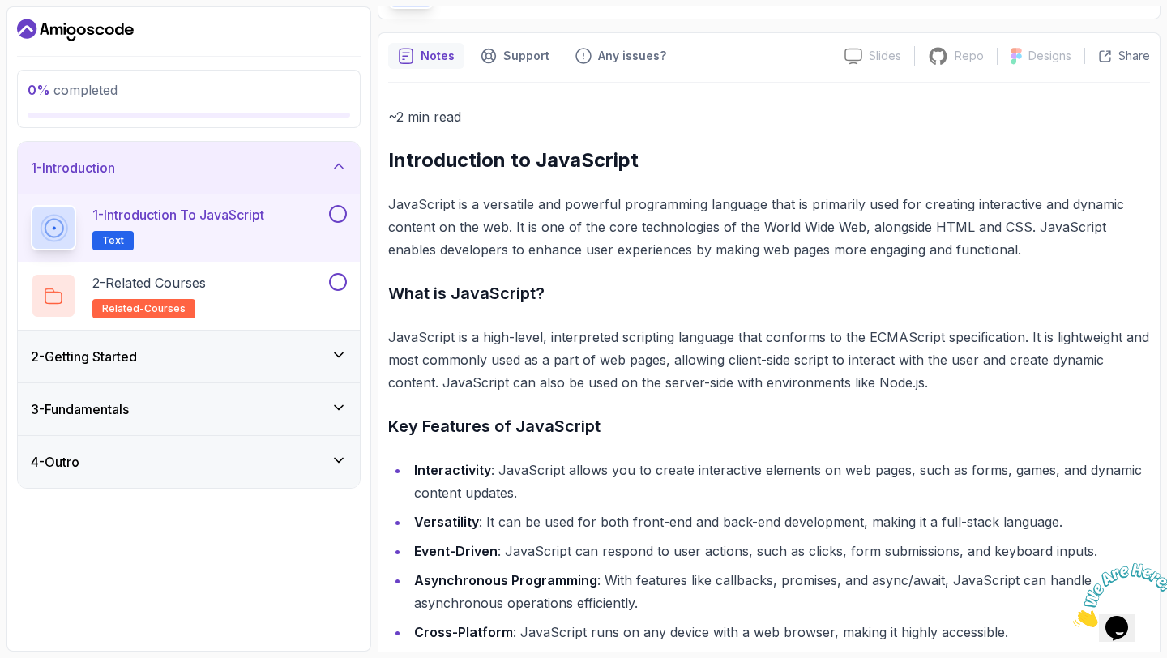
click at [342, 349] on icon at bounding box center [339, 355] width 16 height 16
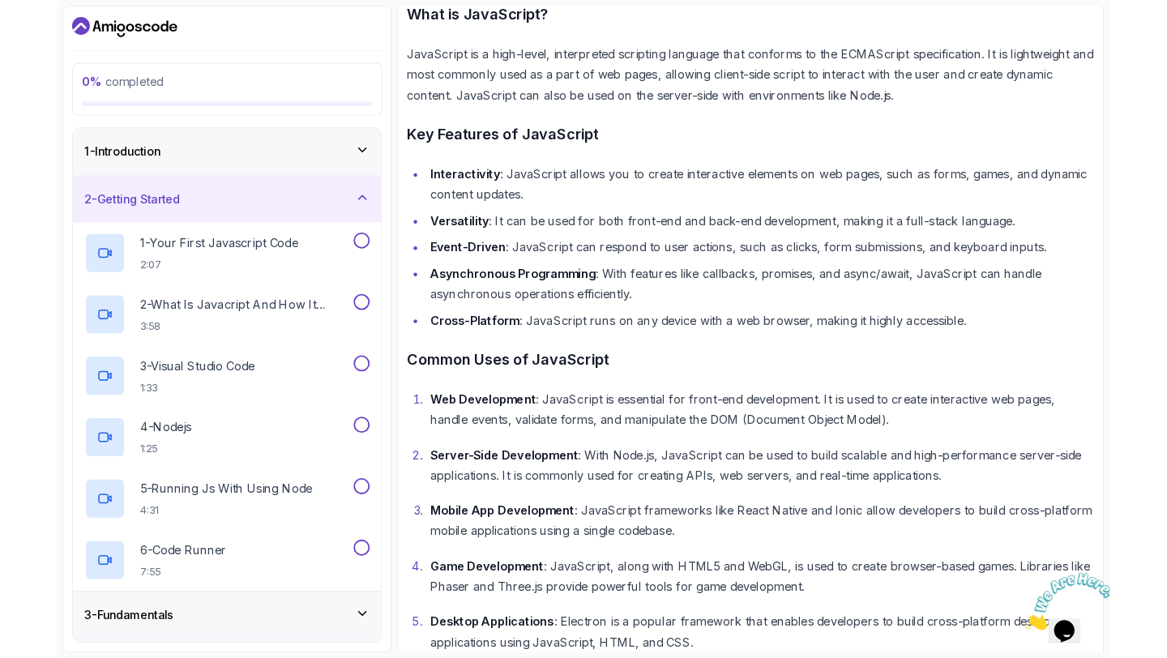
scroll to position [366, 0]
